Goal: Information Seeking & Learning: Learn about a topic

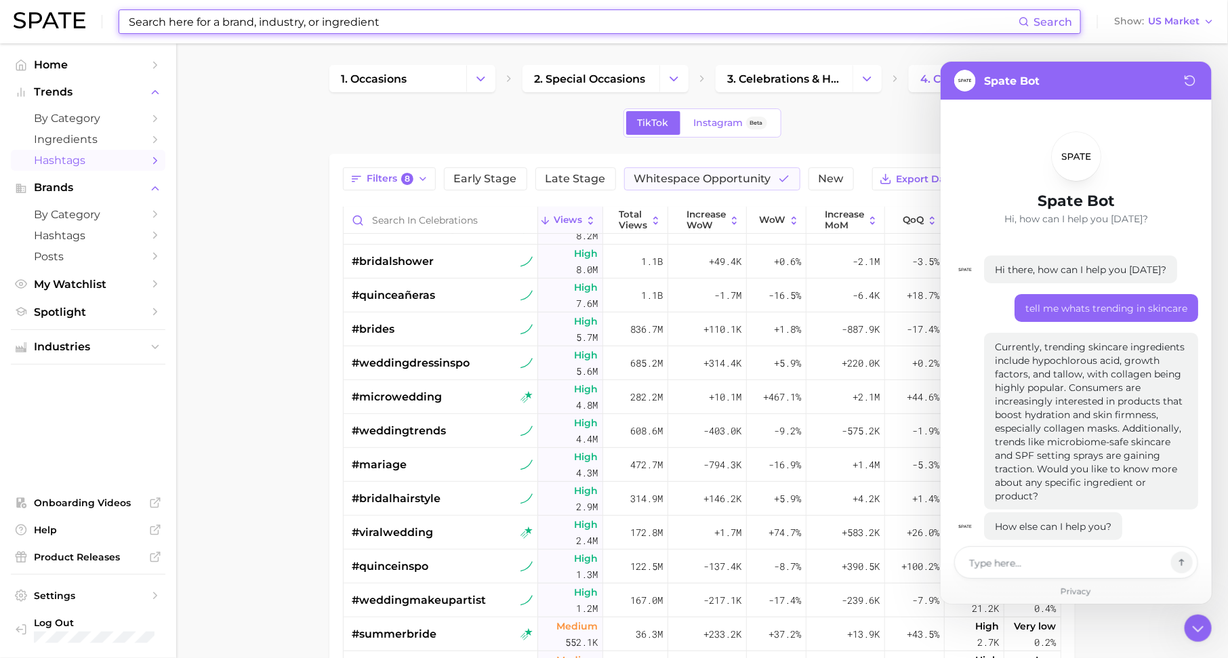
scroll to position [17, 0]
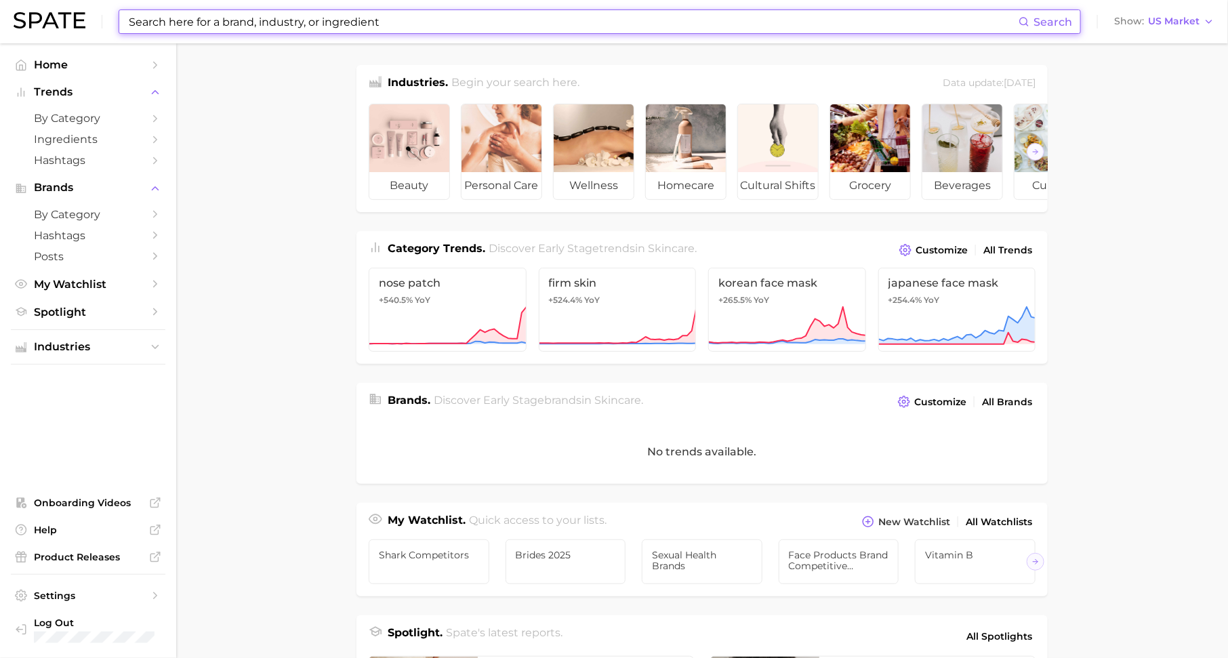
click at [495, 15] on input at bounding box center [572, 21] width 891 height 23
paste input "donggubat"
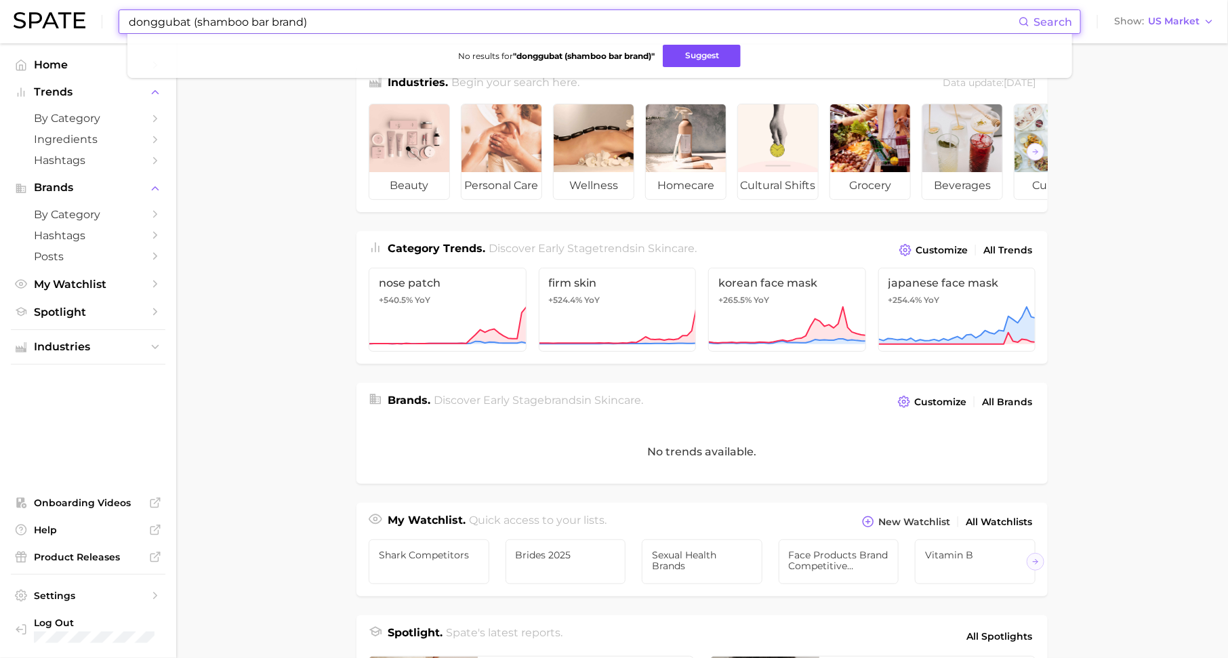
type input "donggubat (shamboo bar brand)"
click at [698, 57] on button "Suggest" at bounding box center [702, 56] width 78 height 22
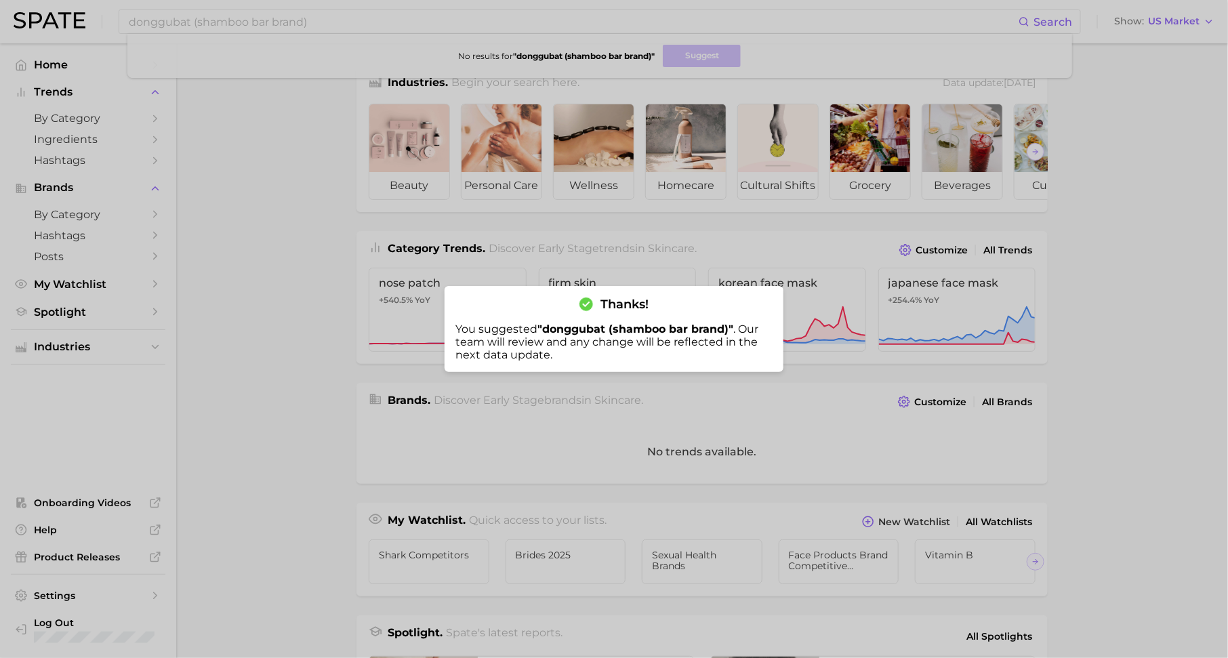
click at [144, 151] on div at bounding box center [614, 329] width 1228 height 658
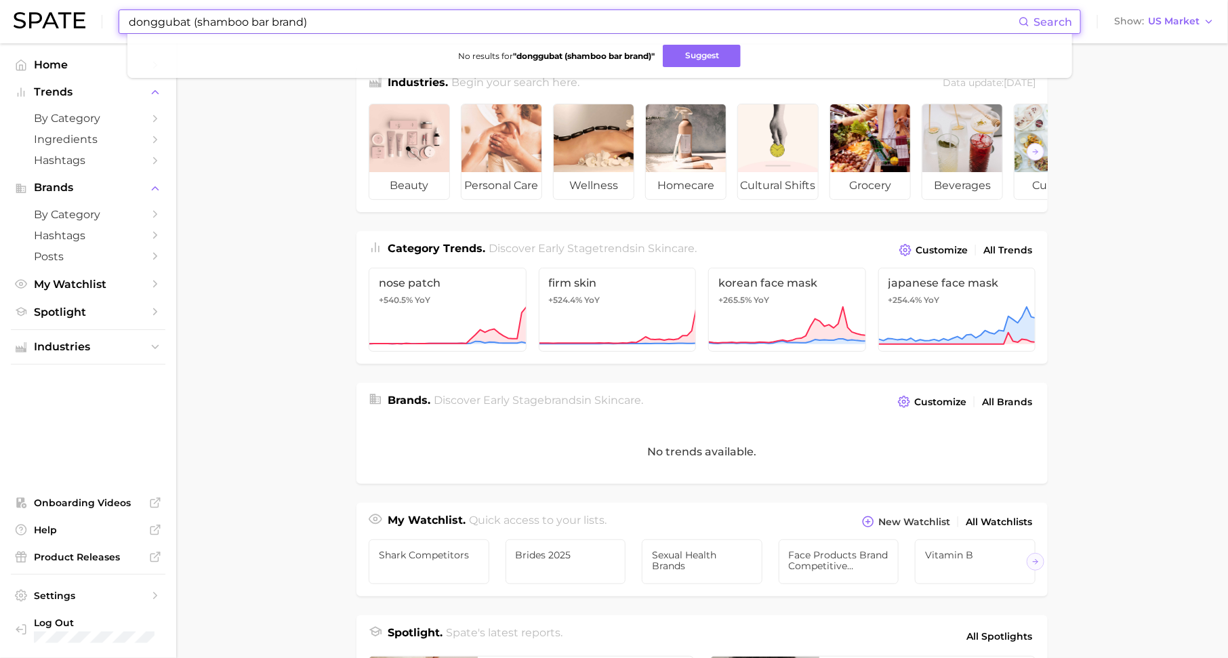
click at [282, 16] on input "donggubat (shamboo bar brand)" at bounding box center [572, 21] width 891 height 23
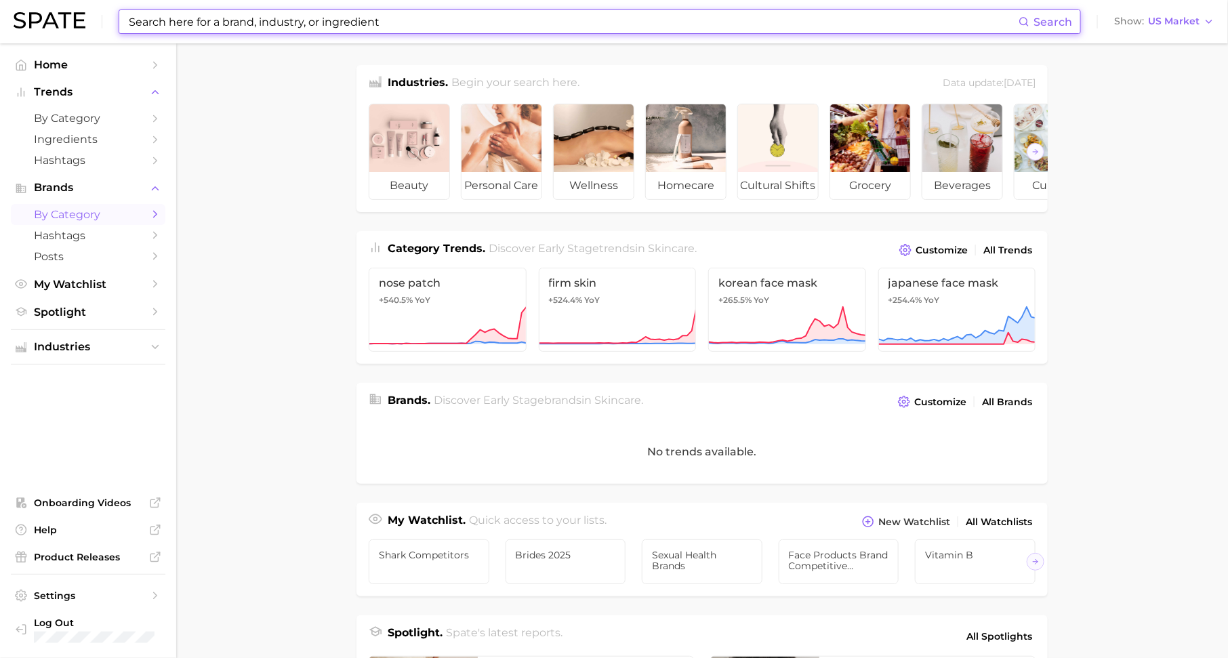
click at [127, 217] on span "by Category" at bounding box center [88, 214] width 108 height 13
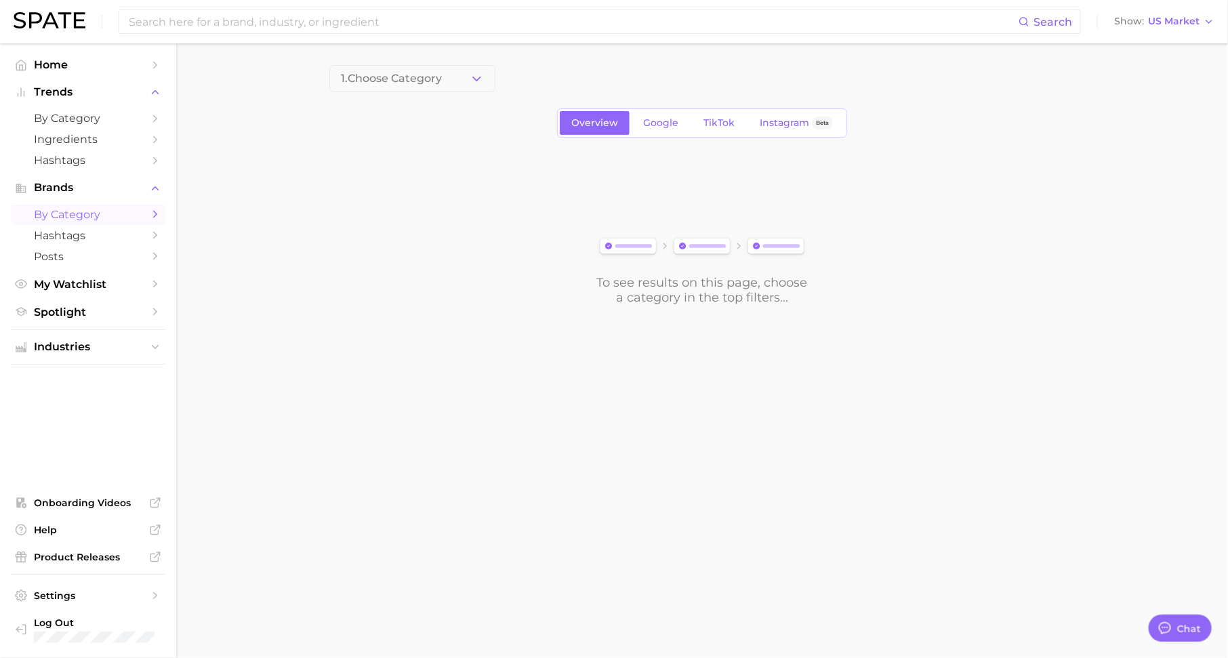
scroll to position [17, 0]
click at [428, 82] on span "1. Choose Category" at bounding box center [391, 78] width 101 height 12
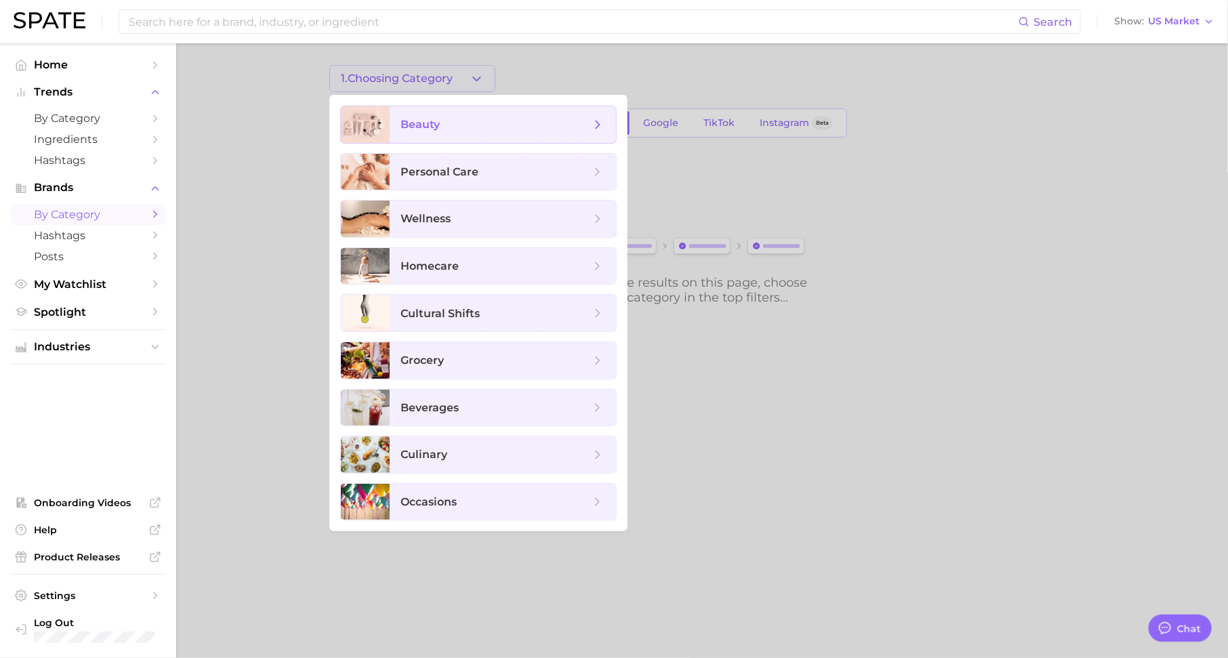
click at [455, 128] on span "beauty" at bounding box center [495, 124] width 190 height 15
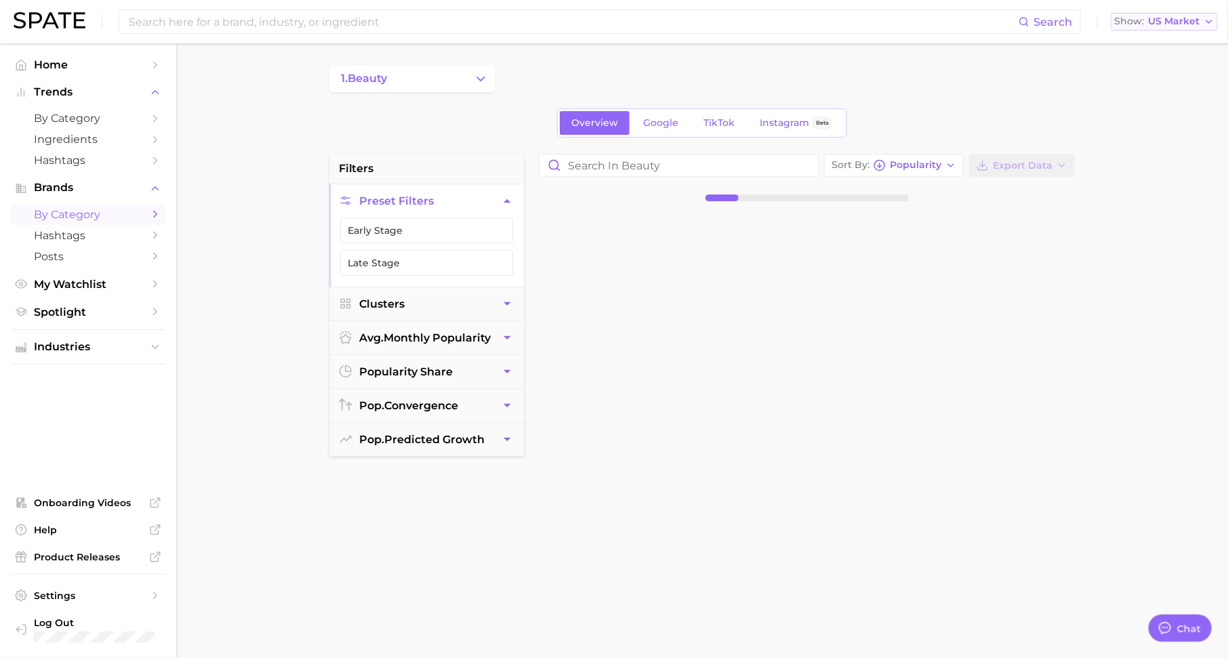
drag, startPoint x: 1105, startPoint y: 23, endPoint x: 1160, endPoint y: 16, distance: 55.3
click at [1105, 0] on html "Search Show US Market Home Trends by Category Ingredients Hashtags Brands by Ca…" at bounding box center [614, 329] width 1228 height 658
click at [540, 66] on div "1. beauty" at bounding box center [701, 78] width 745 height 27
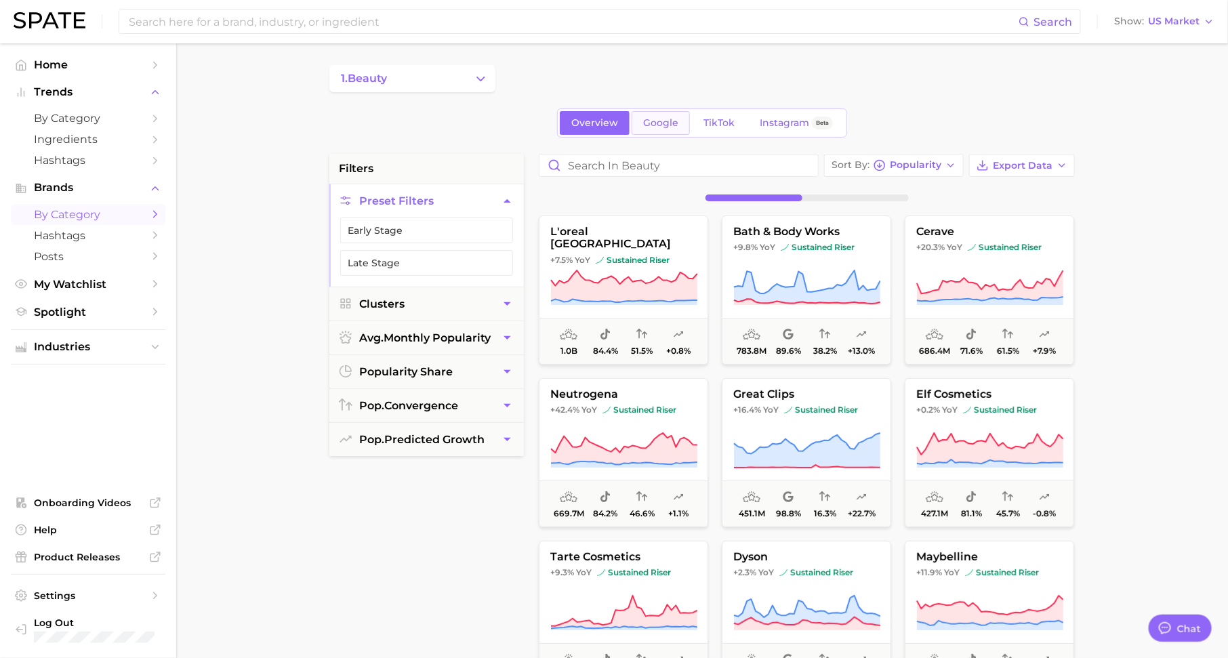
click at [656, 119] on span "Google" at bounding box center [660, 123] width 35 height 12
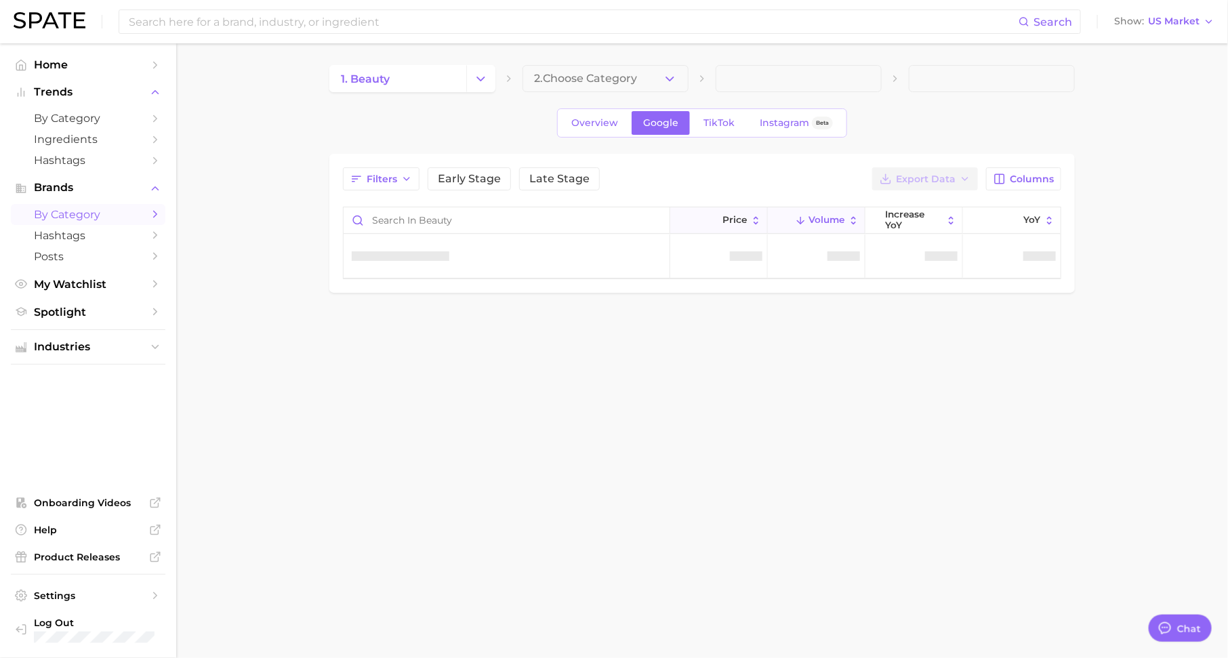
click at [450, 181] on span "Early Stage" at bounding box center [469, 178] width 63 height 11
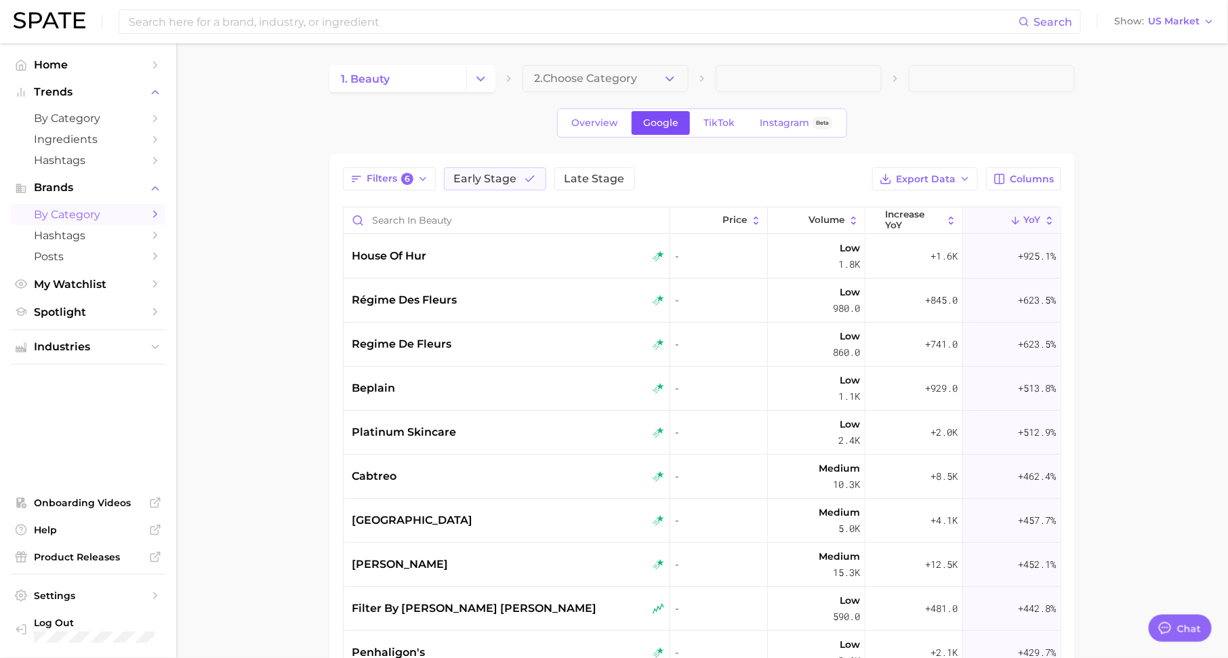
type textarea "x"
click at [117, 120] on span "by Category" at bounding box center [88, 118] width 108 height 13
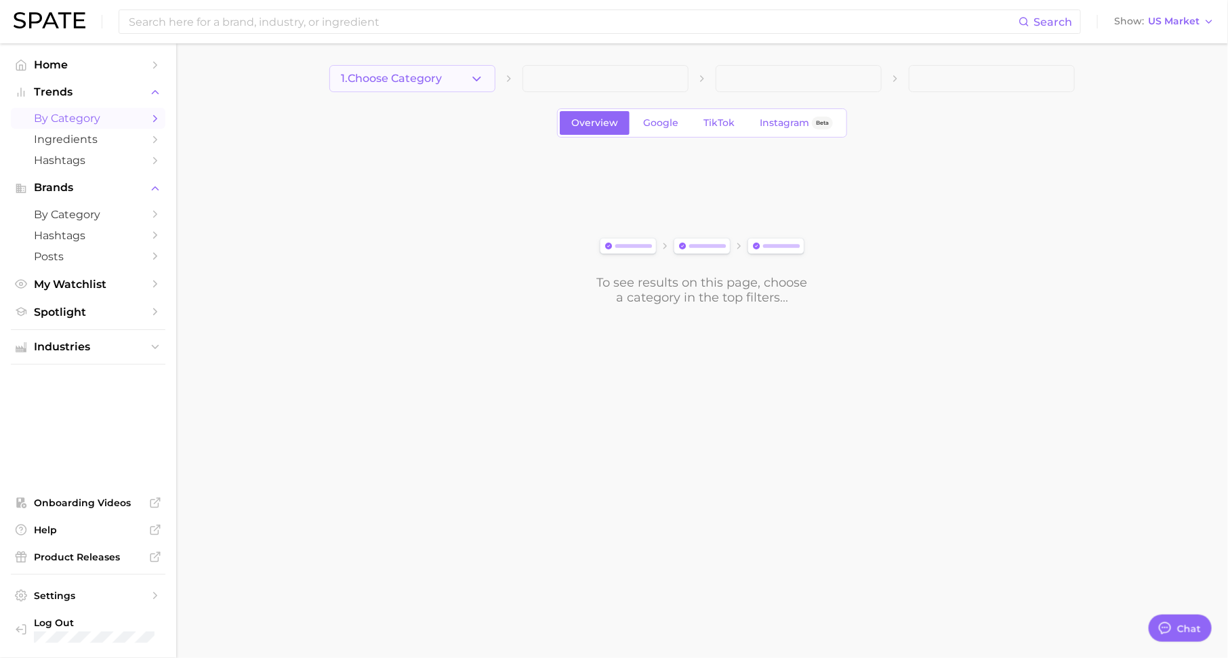
click at [439, 72] on span "1. Choose Category" at bounding box center [391, 78] width 101 height 12
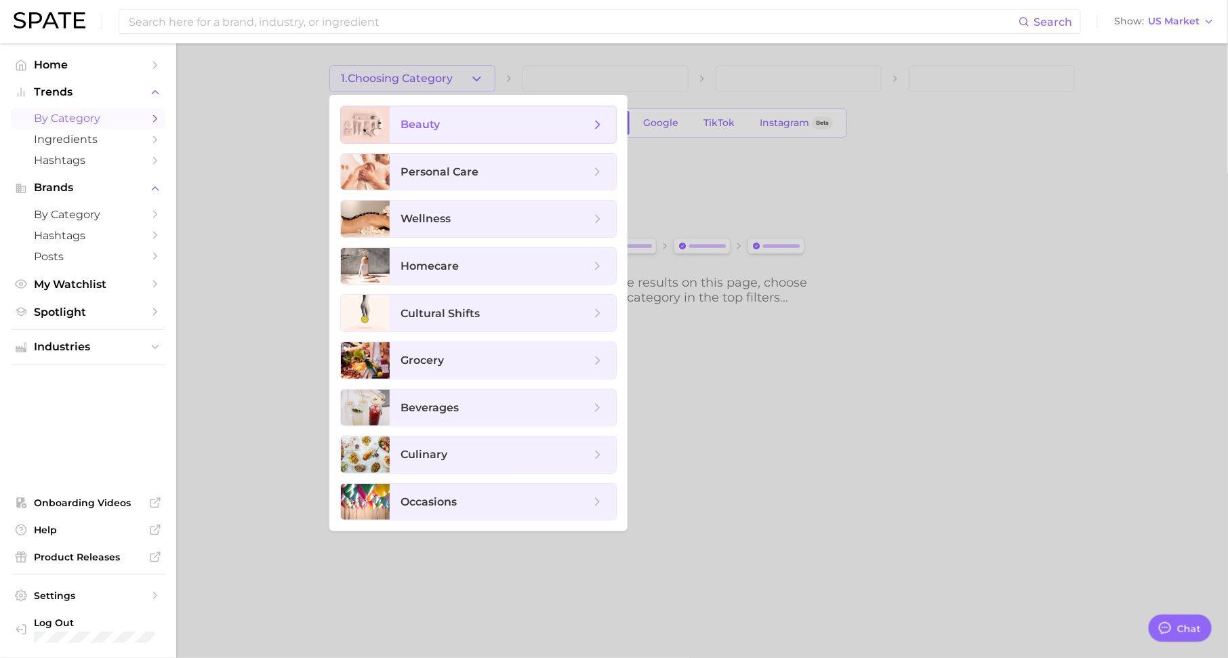
click at [452, 134] on span "beauty" at bounding box center [503, 124] width 226 height 37
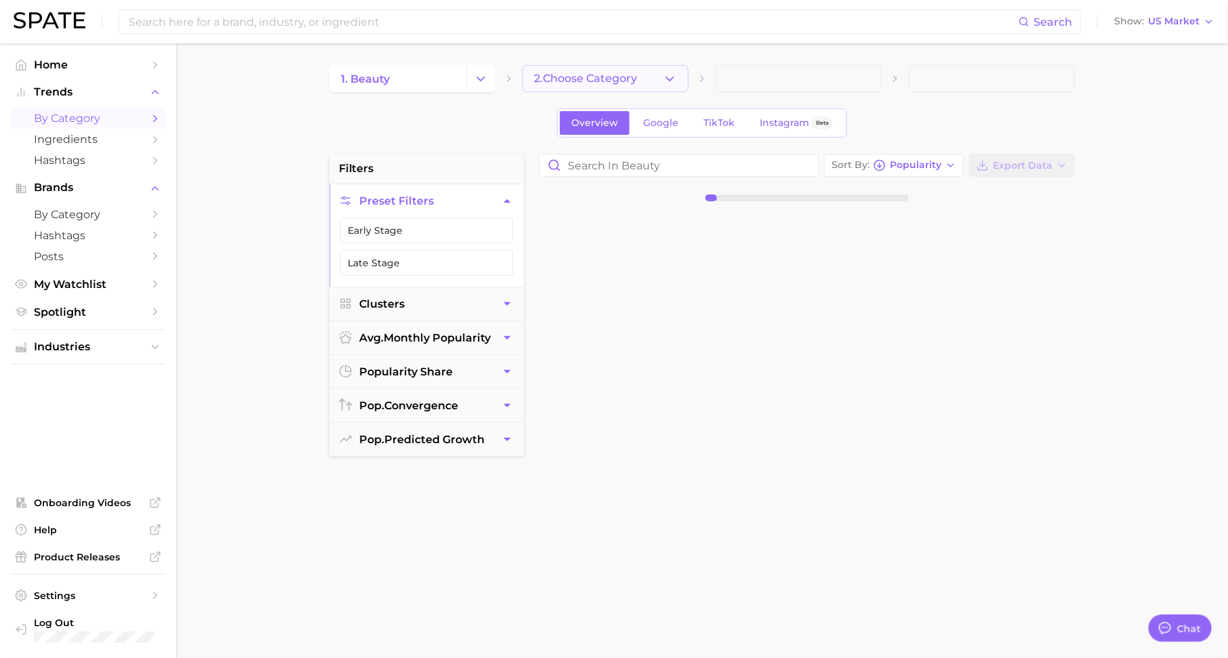
click at [599, 77] on span "2. Choose Category" at bounding box center [585, 78] width 103 height 12
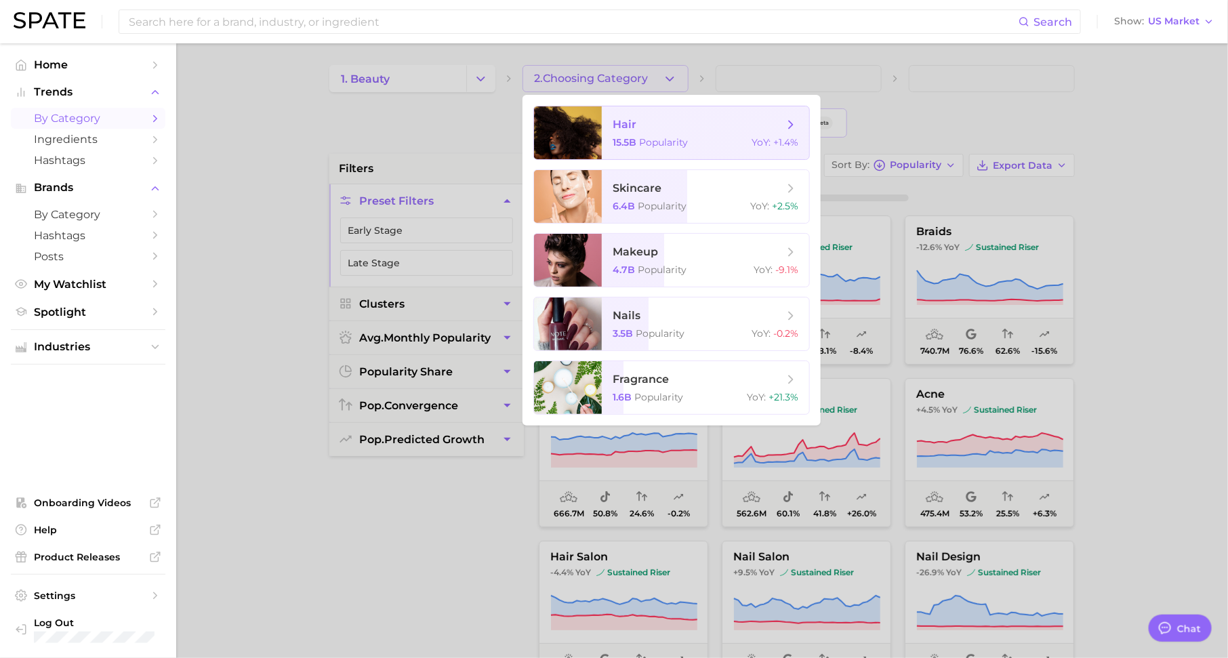
click at [673, 129] on span "hair" at bounding box center [697, 124] width 171 height 15
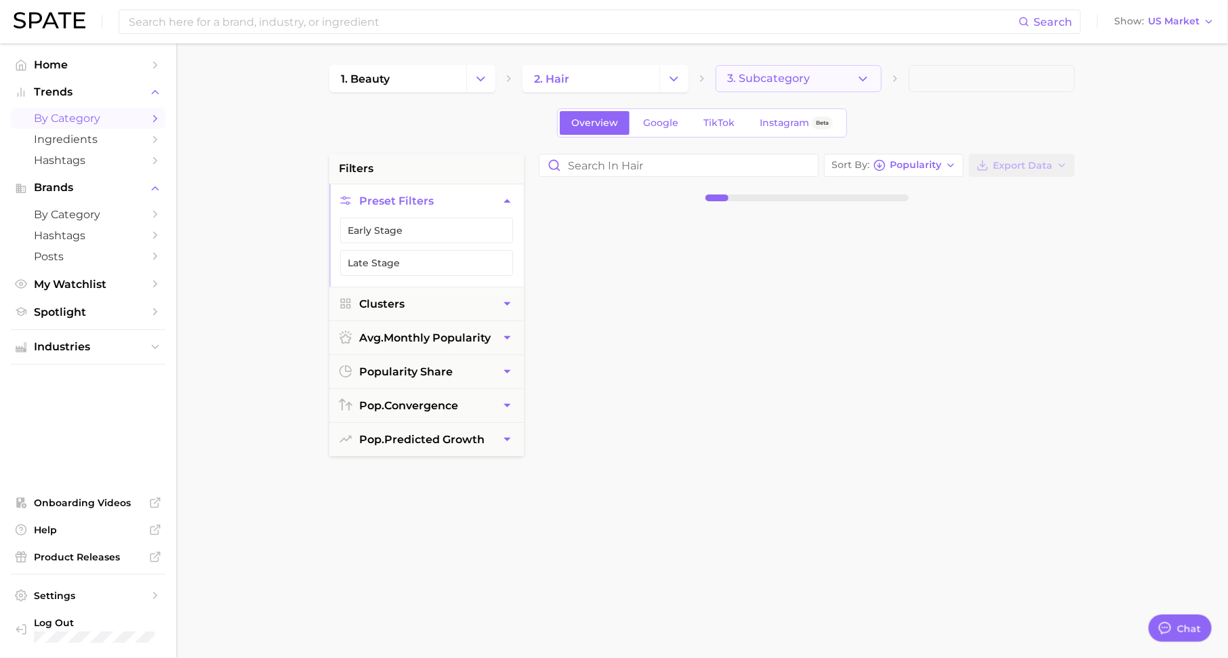
click at [763, 76] on span "3. Subcategory" at bounding box center [768, 78] width 83 height 12
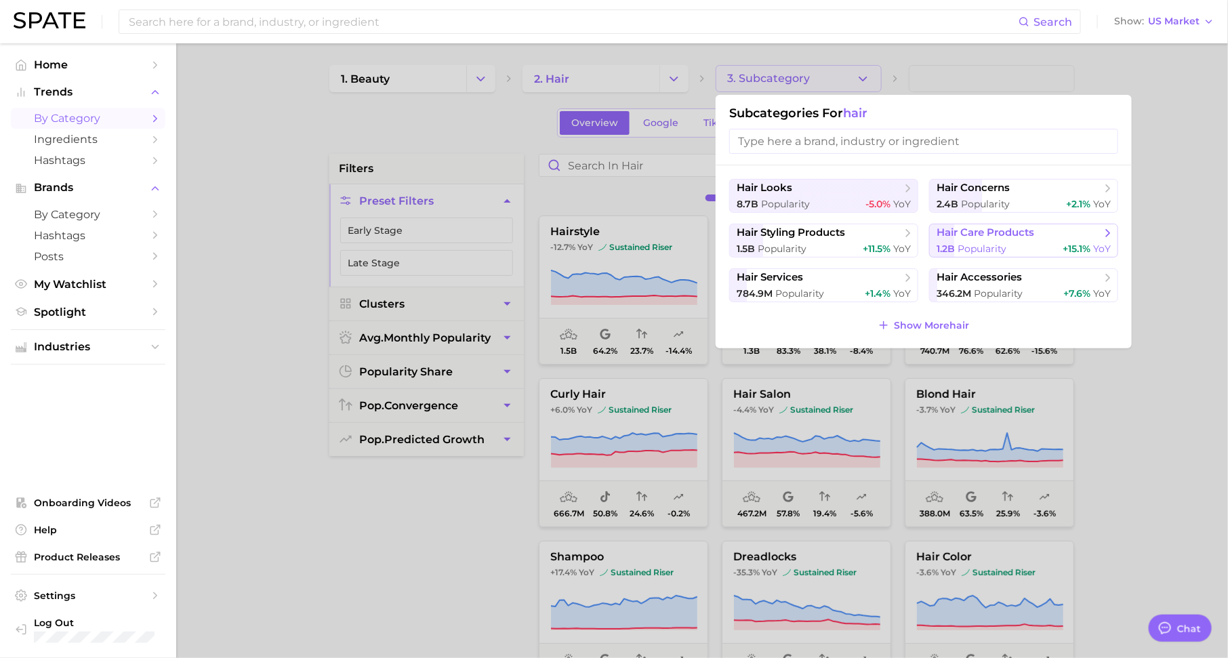
click at [963, 234] on span "hair care products" at bounding box center [985, 232] width 98 height 13
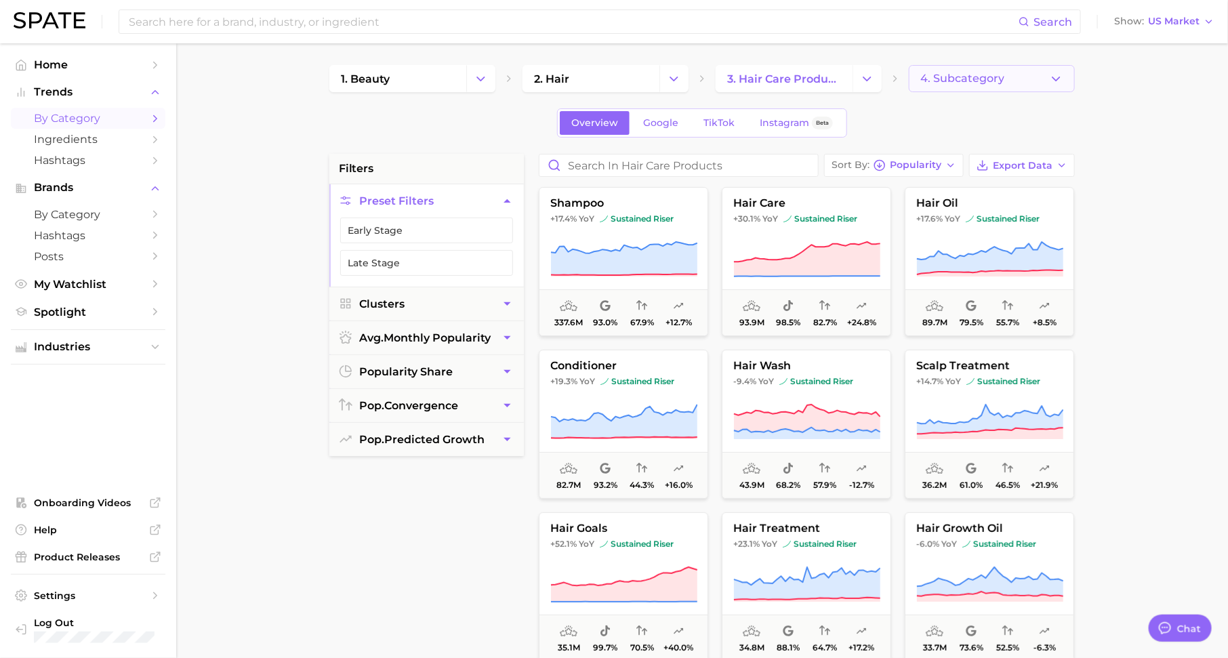
click at [931, 83] on span "4. Subcategory" at bounding box center [962, 78] width 84 height 12
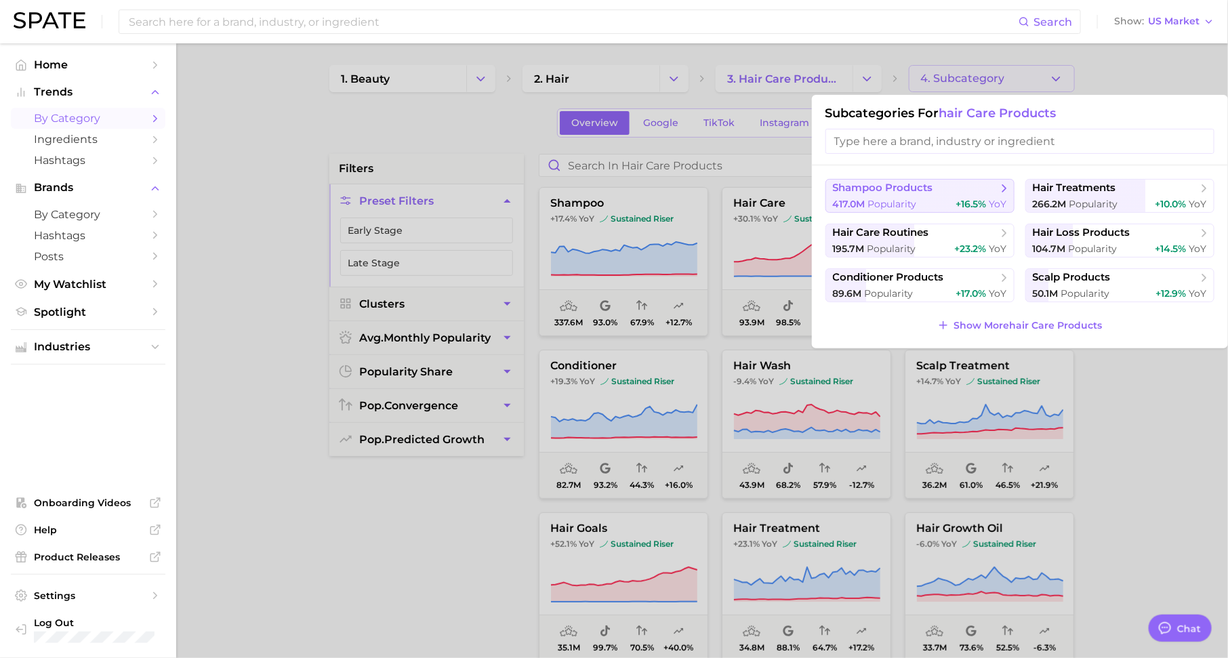
click at [980, 189] on span "shampoo products" at bounding box center [915, 189] width 165 height 14
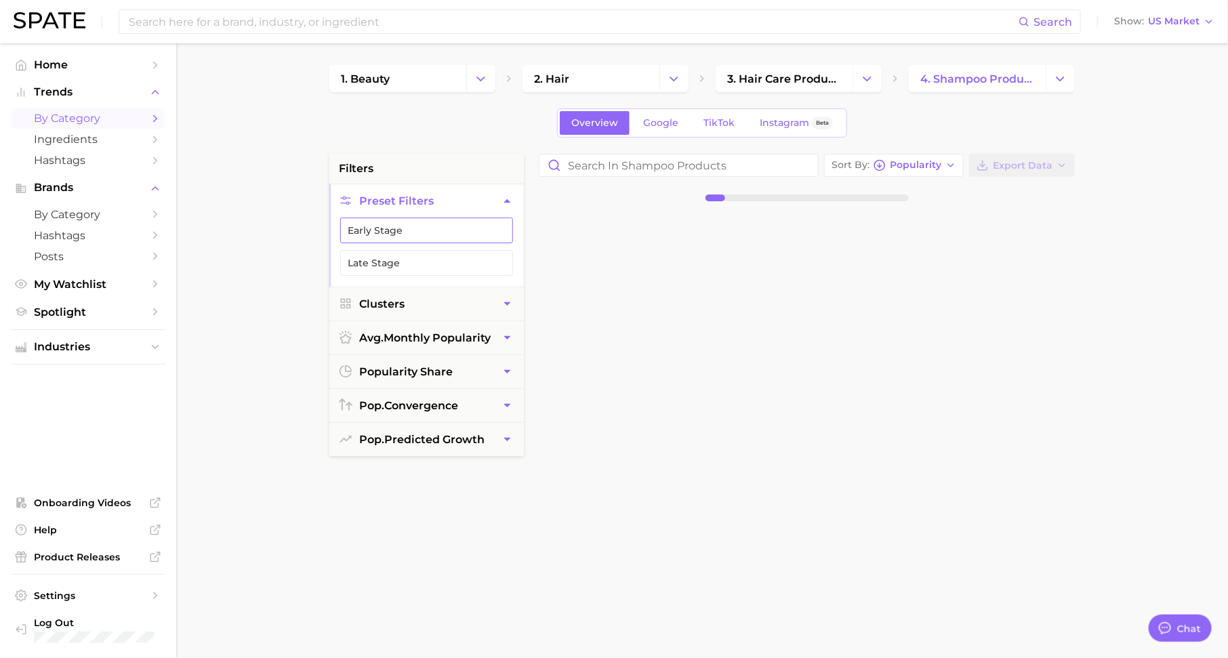
click at [472, 220] on button "Early Stage" at bounding box center [426, 230] width 173 height 26
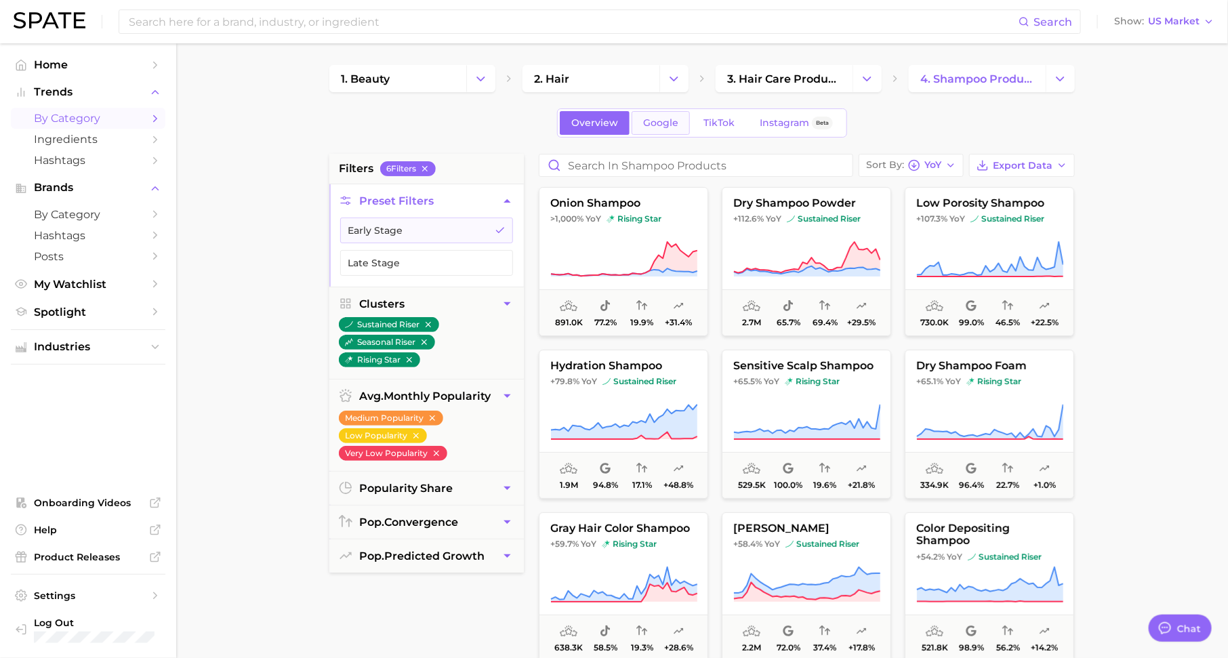
click at [647, 123] on span "Google" at bounding box center [660, 123] width 35 height 12
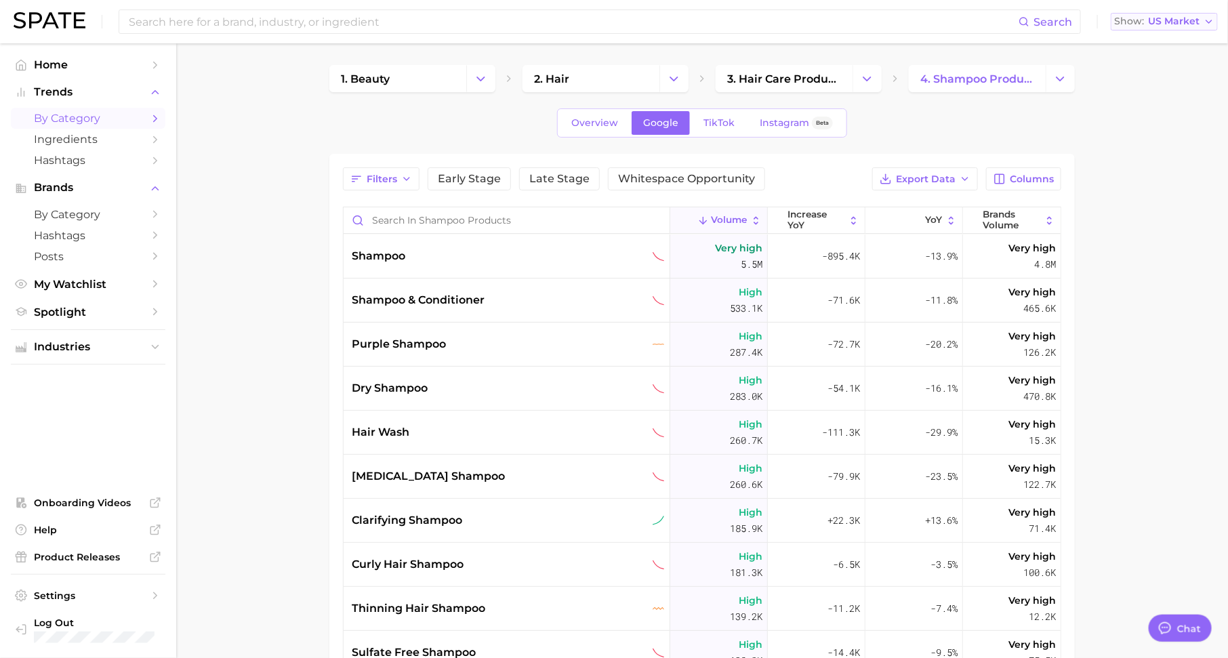
click at [1194, 22] on span "US Market" at bounding box center [1173, 21] width 51 height 7
click at [1166, 158] on button "Global" at bounding box center [1158, 166] width 119 height 24
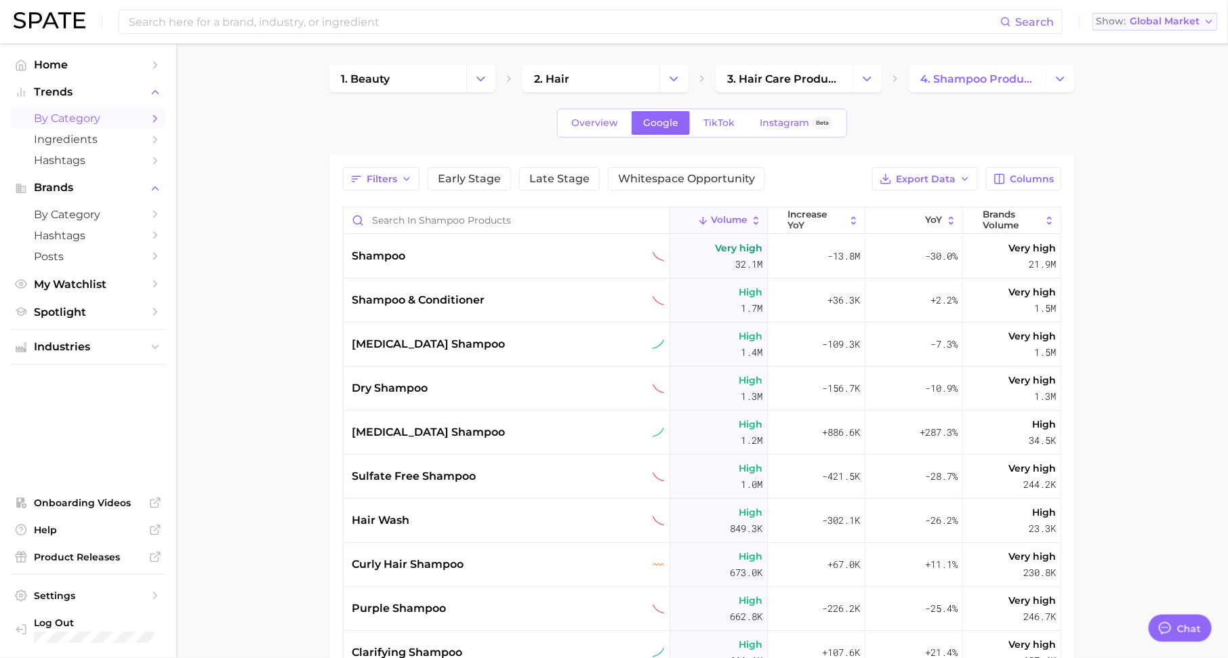
click at [1167, 19] on span "Global Market" at bounding box center [1164, 21] width 70 height 7
click at [1160, 121] on span "South Korea" at bounding box center [1151, 117] width 105 height 12
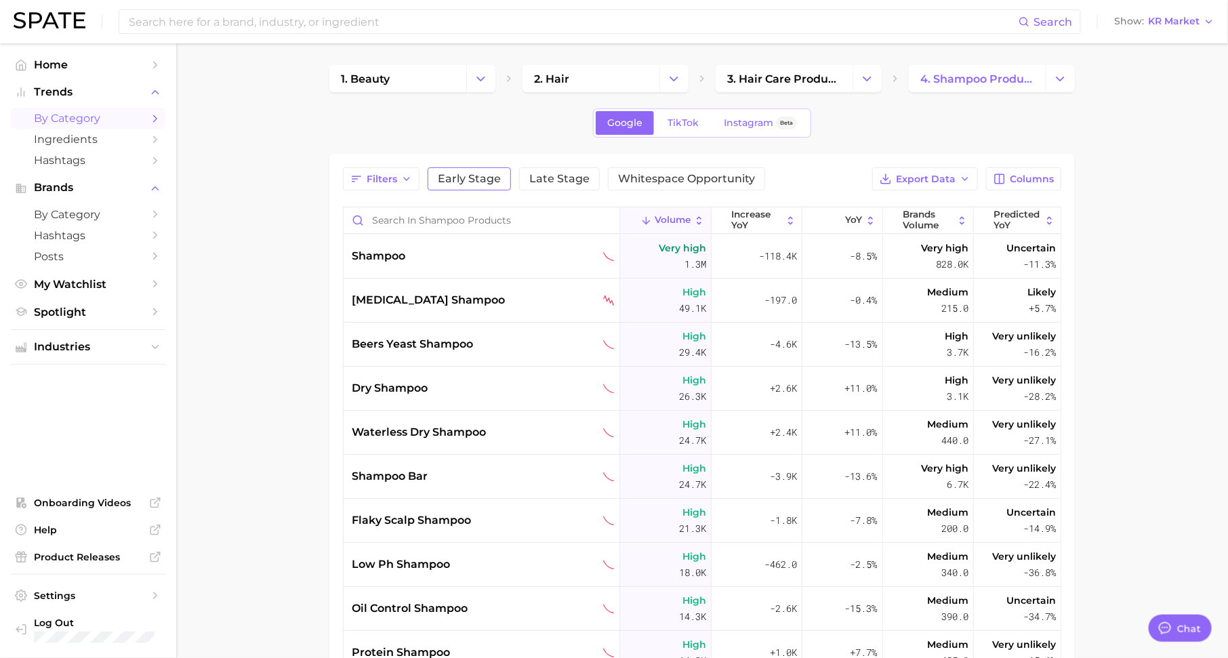
click at [445, 182] on span "Early Stage" at bounding box center [469, 178] width 63 height 11
